Goal: Navigation & Orientation: Understand site structure

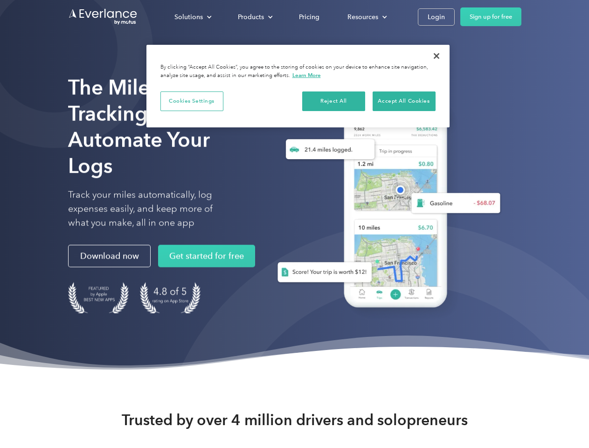
click at [193, 17] on div "Solutions" at bounding box center [188, 17] width 28 height 12
click at [254, 17] on div "Products" at bounding box center [251, 17] width 26 height 12
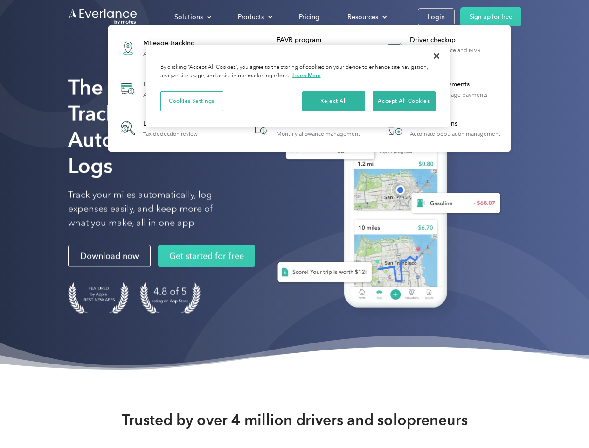
click at [366, 17] on div "Resources" at bounding box center [362, 17] width 31 height 12
click at [192, 101] on button "Cookies Settings" at bounding box center [191, 101] width 63 height 20
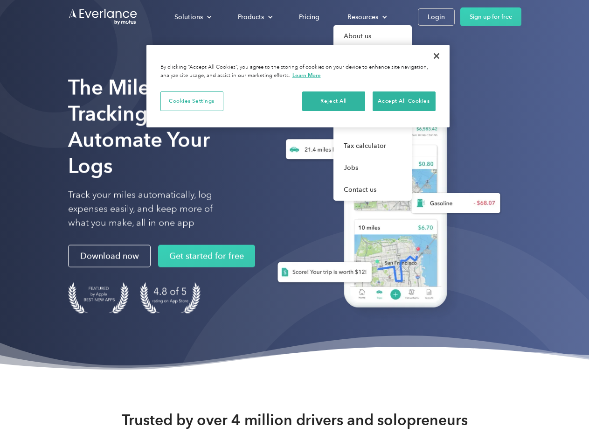
click at [0, 0] on div "When you visit any website, it may store or retrieve information on your browse…" at bounding box center [0, 0] width 0 height 0
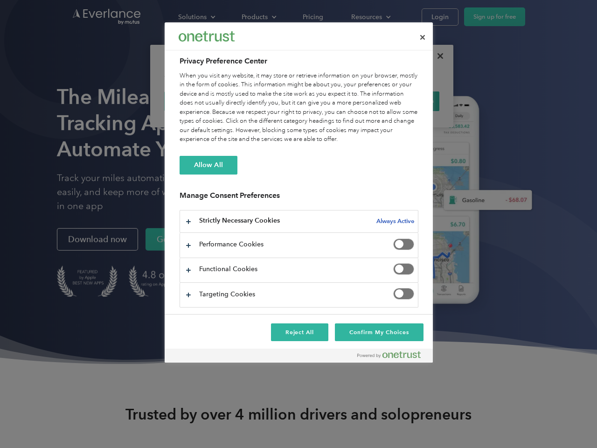
click at [437, 56] on div at bounding box center [298, 224] width 597 height 448
